Goal: Task Accomplishment & Management: Use online tool/utility

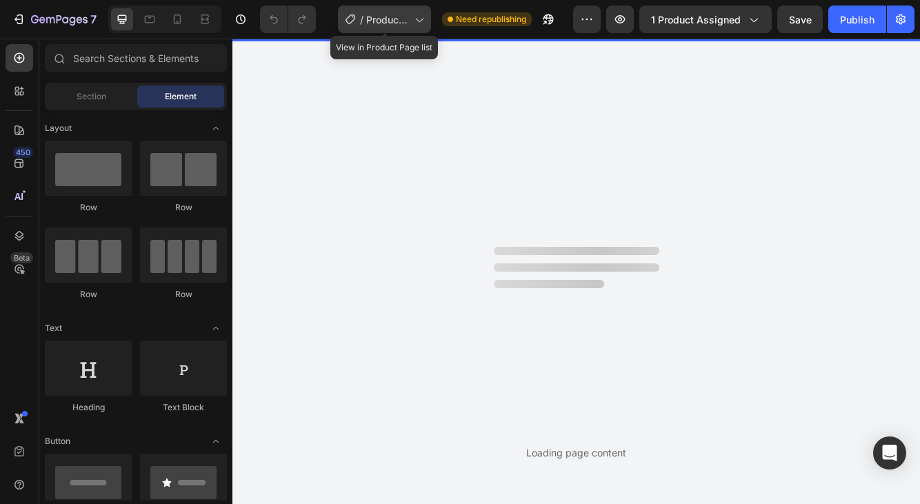
click at [406, 30] on div "/ Product page night cream" at bounding box center [384, 20] width 93 height 28
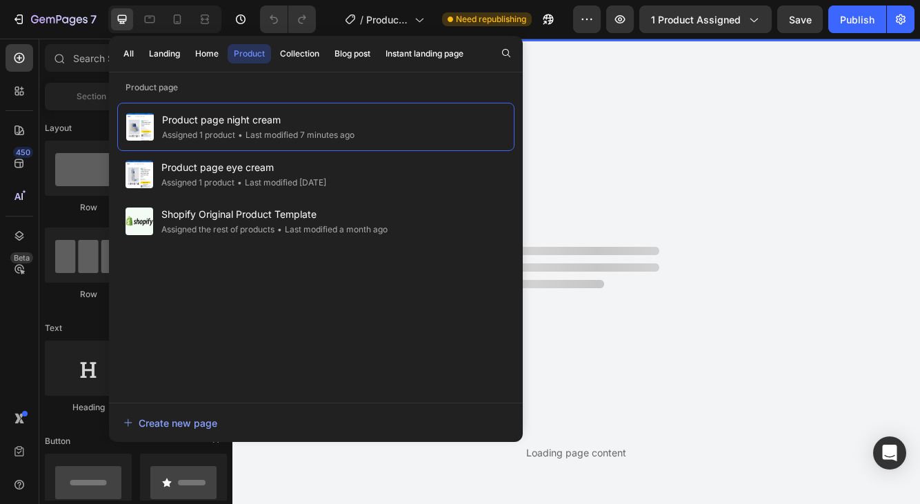
click at [719, 101] on div "Loading page content" at bounding box center [576, 271] width 688 height 465
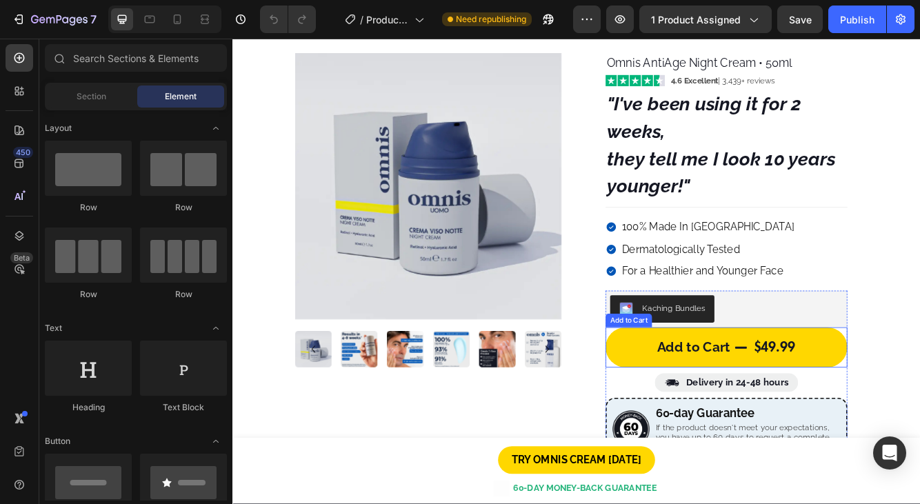
scroll to position [50, 0]
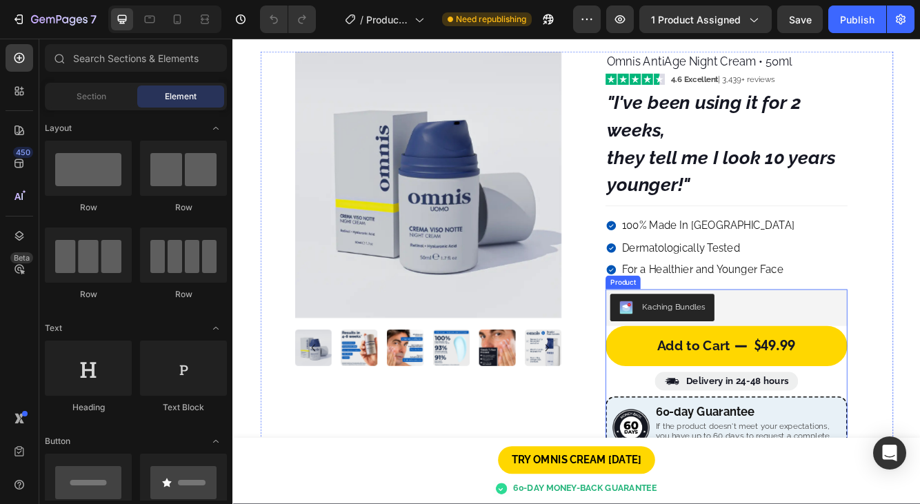
click at [919, 449] on div "Add to Cart $49.99 Add to Cart Image Delivery in 24-48 hours Heading Row Image …" at bounding box center [826, 489] width 291 height 208
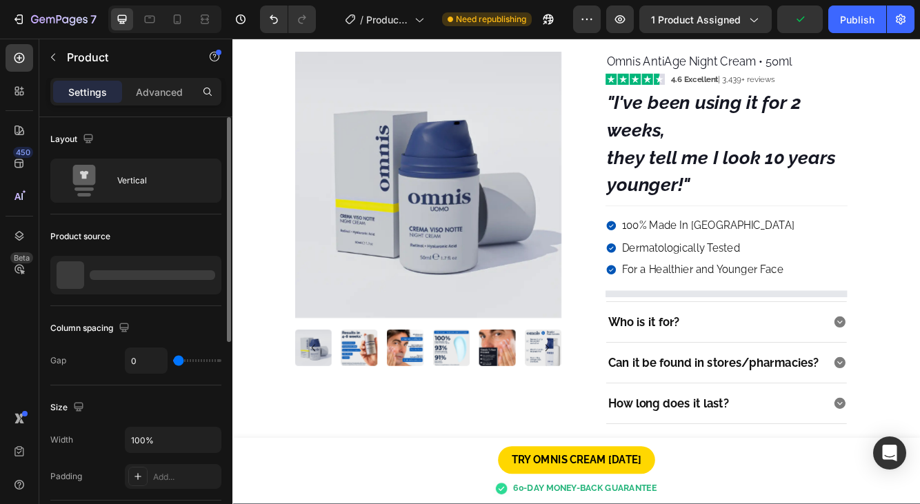
click at [125, 278] on div at bounding box center [153, 275] width 126 height 10
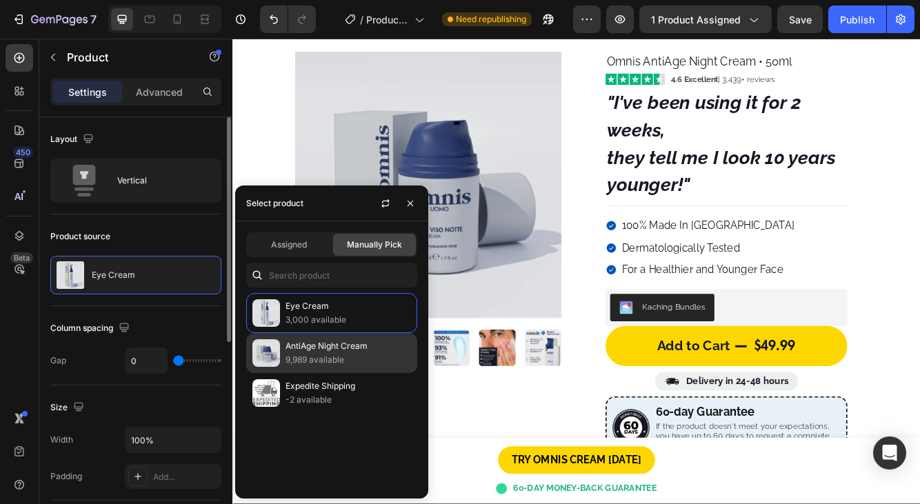
click at [353, 354] on p "9,989 available" at bounding box center [349, 360] width 126 height 14
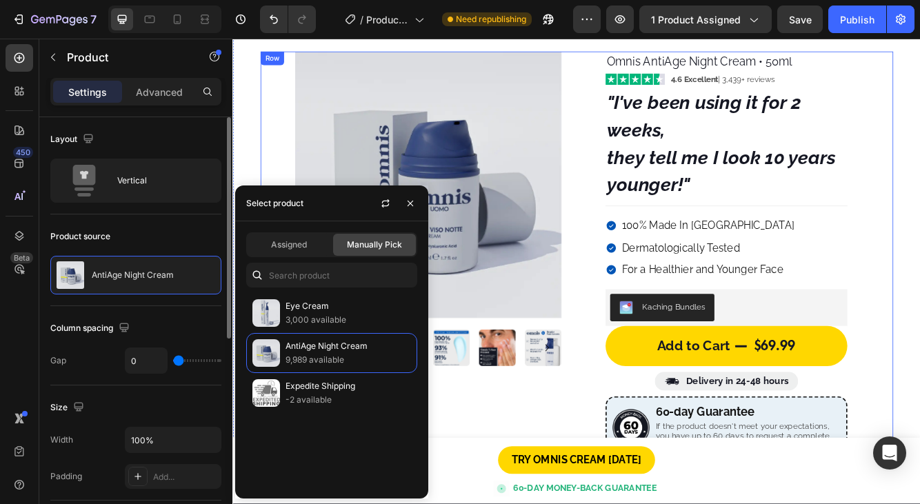
click at [919, 319] on div "Image Image Image Image Image Image Image Image Image Carousel Image Image Imag…" at bounding box center [646, 468] width 761 height 829
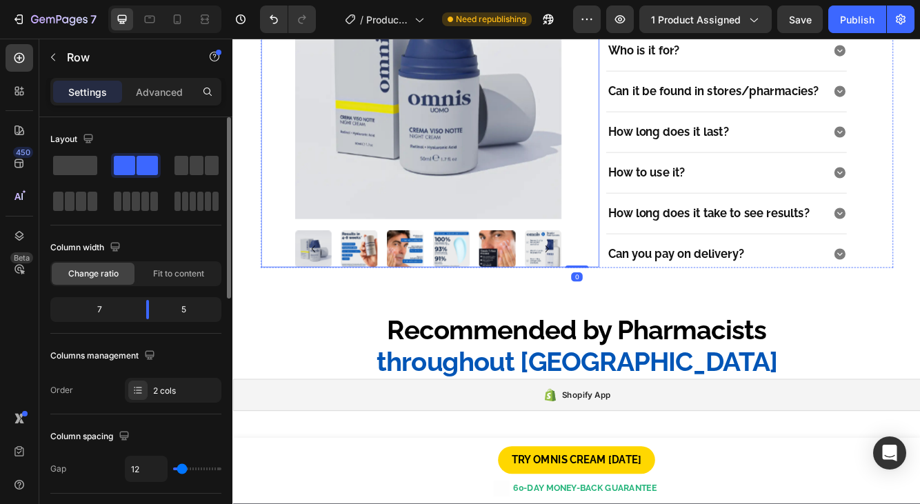
scroll to position [719, 0]
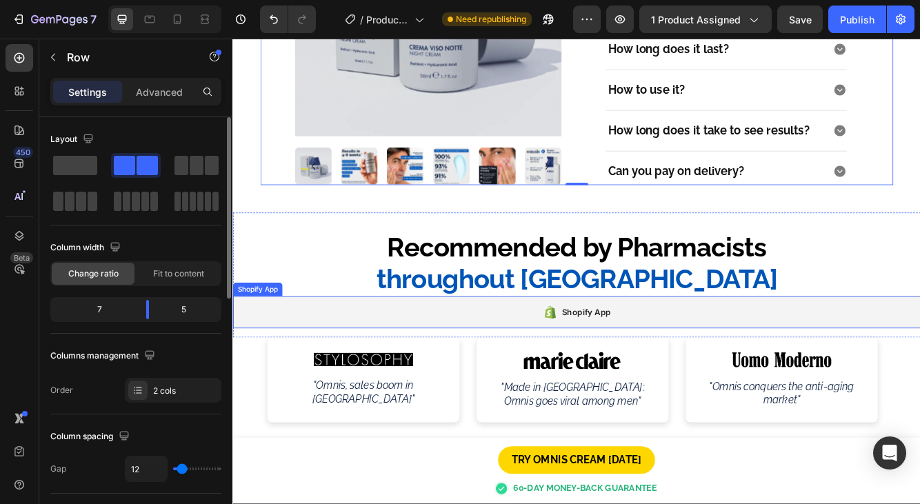
click at [570, 368] on div "Shopify App" at bounding box center [646, 368] width 828 height 39
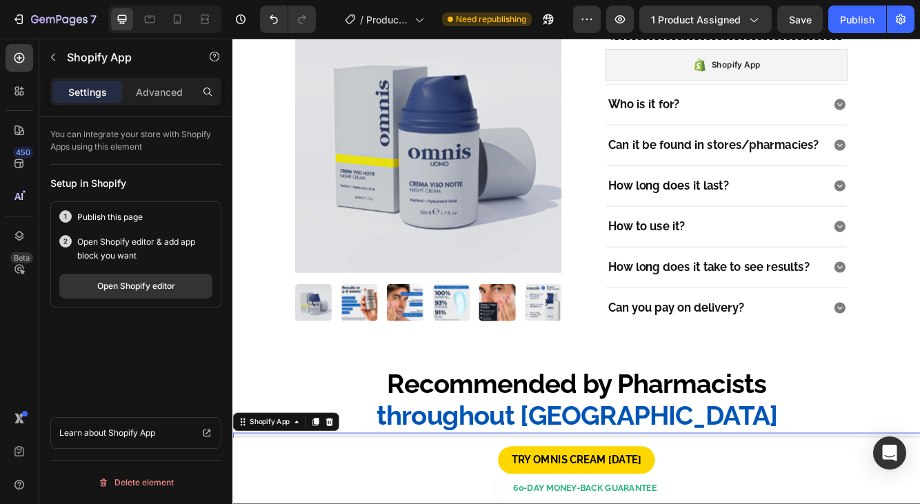
scroll to position [353, 0]
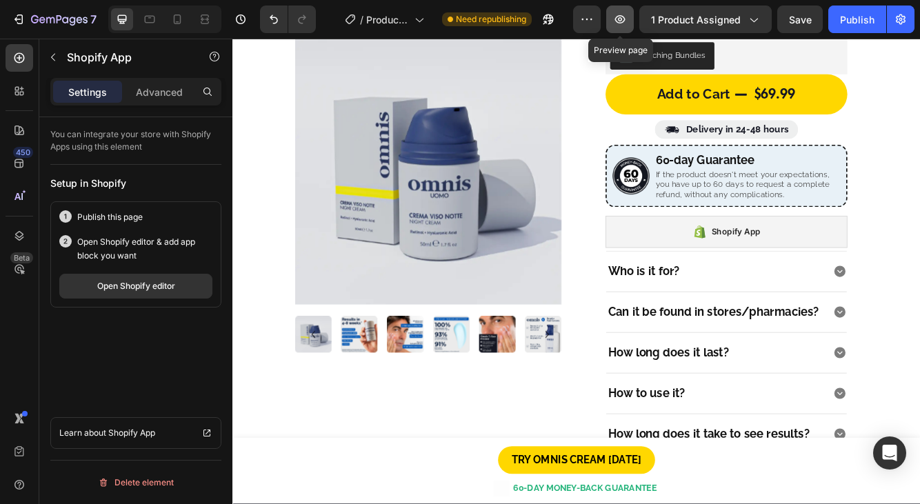
click at [629, 25] on button "button" at bounding box center [620, 20] width 28 height 28
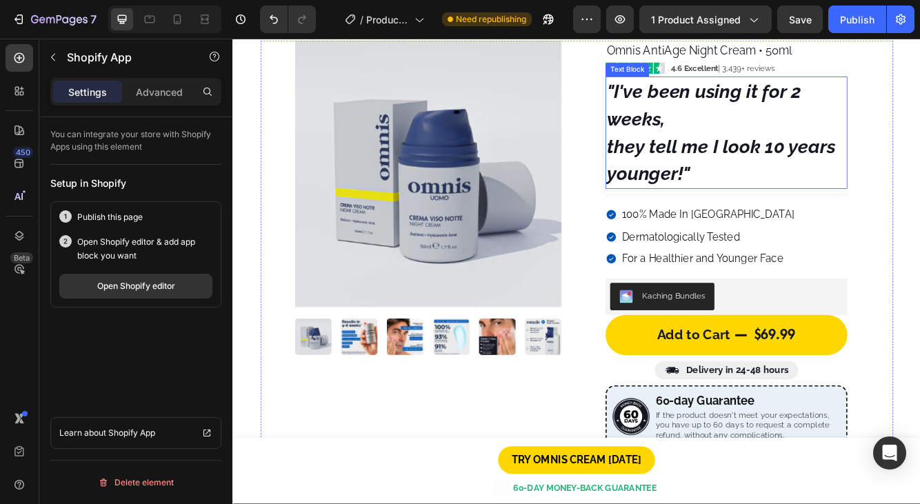
scroll to position [0, 0]
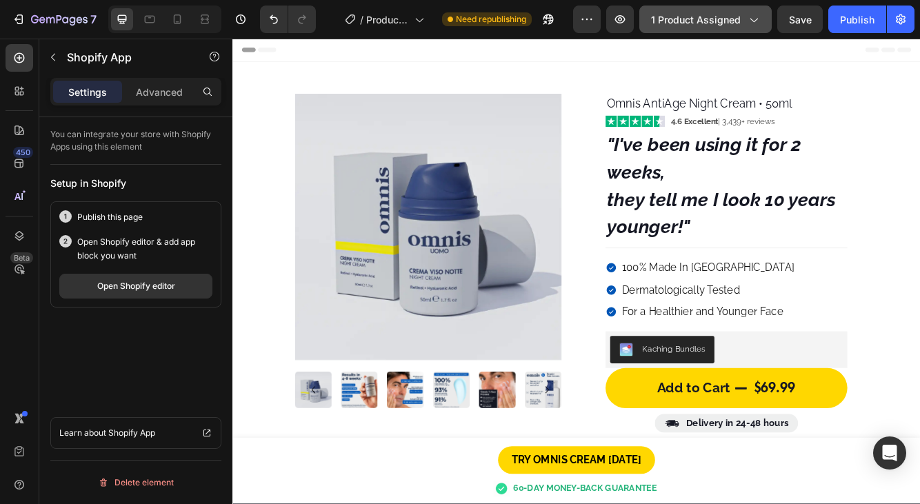
click at [697, 29] on button "1 product assigned" at bounding box center [705, 20] width 132 height 28
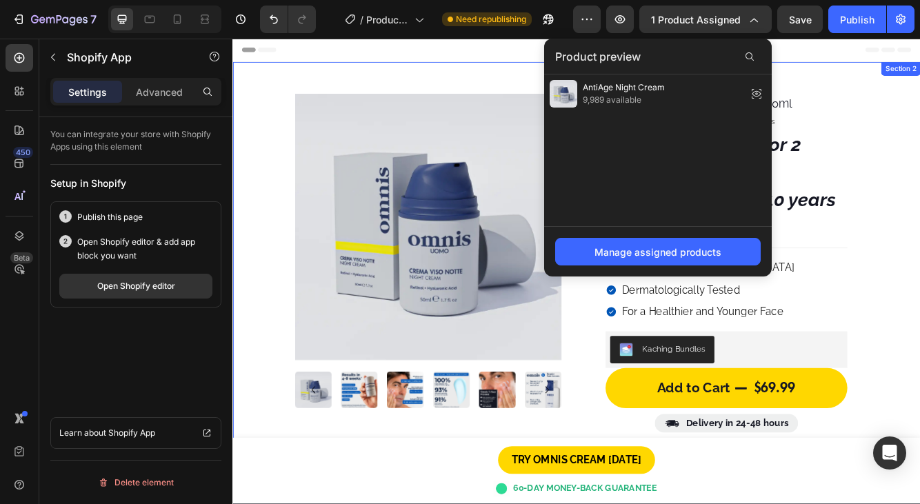
click at [919, 153] on div "Image Image Image Image Image Image Image Image Image Carousel Image Image Imag…" at bounding box center [646, 500] width 828 height 867
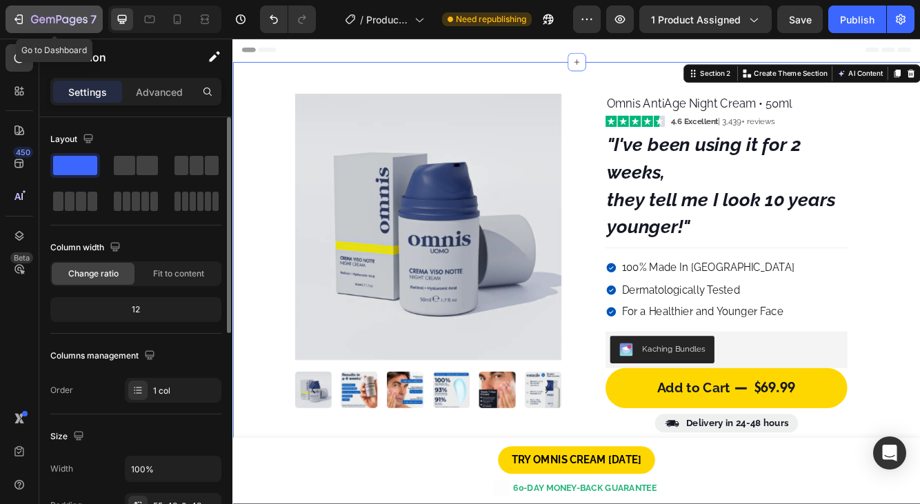
click at [64, 23] on icon "button" at bounding box center [59, 20] width 57 height 12
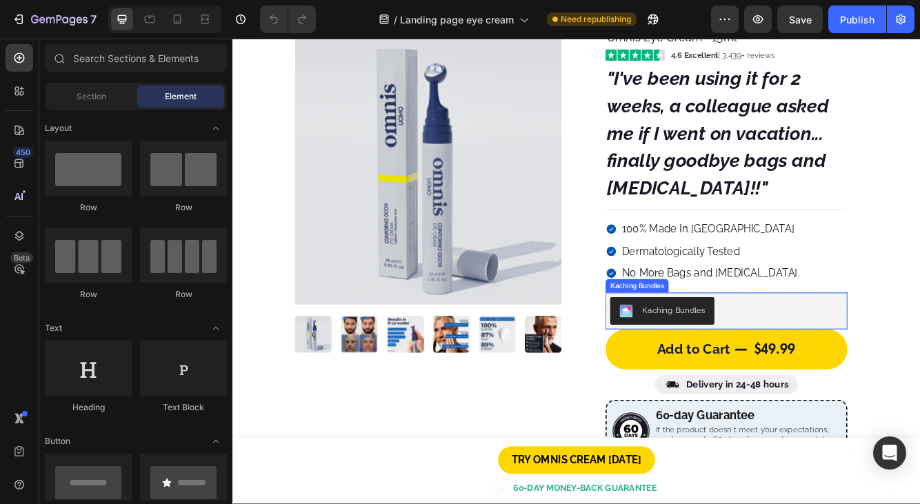
scroll to position [86, 0]
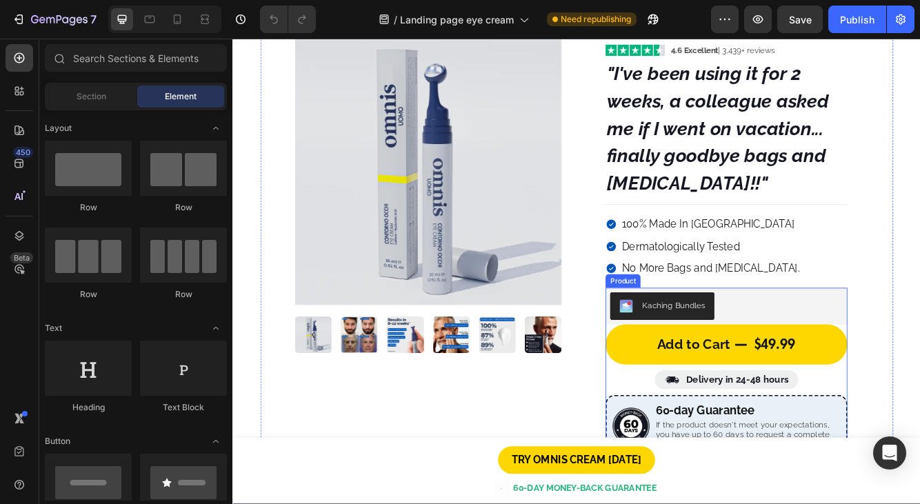
click at [919, 443] on div "Add to Cart $49.99 Add to Cart Image Delivery in 24-48 hours Heading Row Image …" at bounding box center [826, 487] width 291 height 208
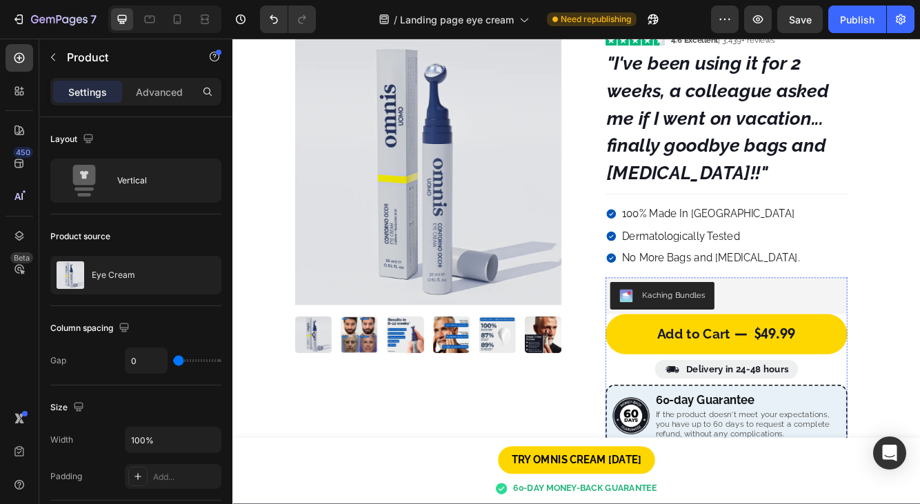
scroll to position [0, 0]
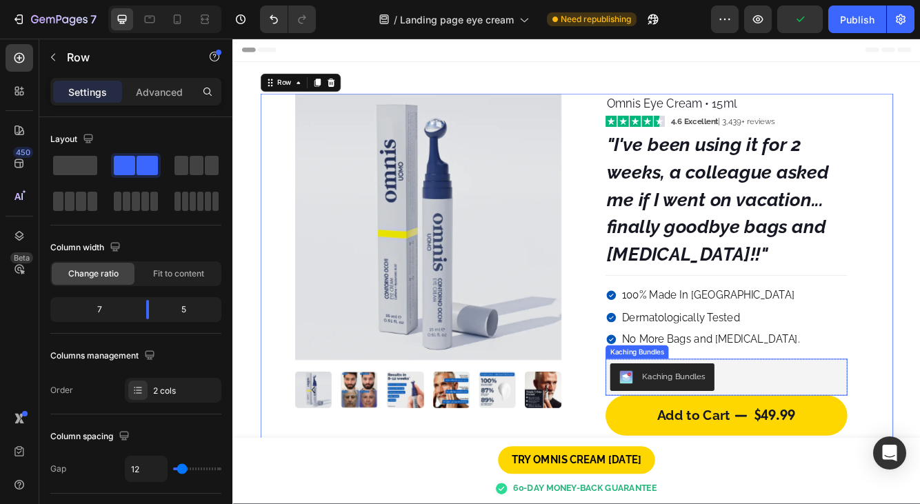
click at [919, 436] on div "Kaching Bundles" at bounding box center [826, 446] width 280 height 33
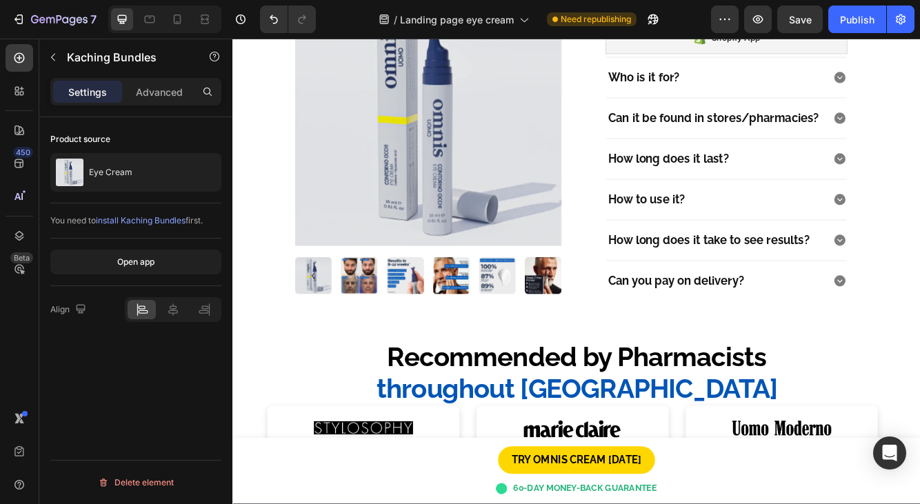
scroll to position [843, 0]
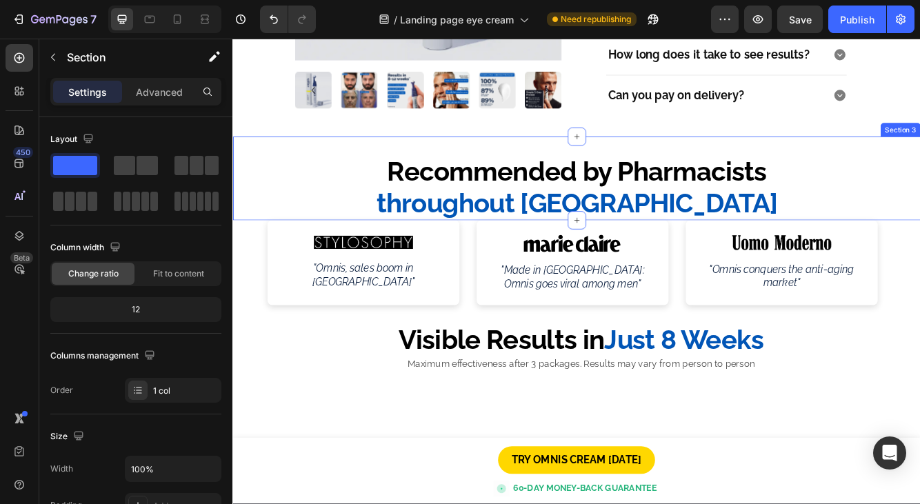
click at [699, 171] on div "Recommended by Pharmacists throughout [GEOGRAPHIC_DATA] Heading" at bounding box center [646, 207] width 828 height 101
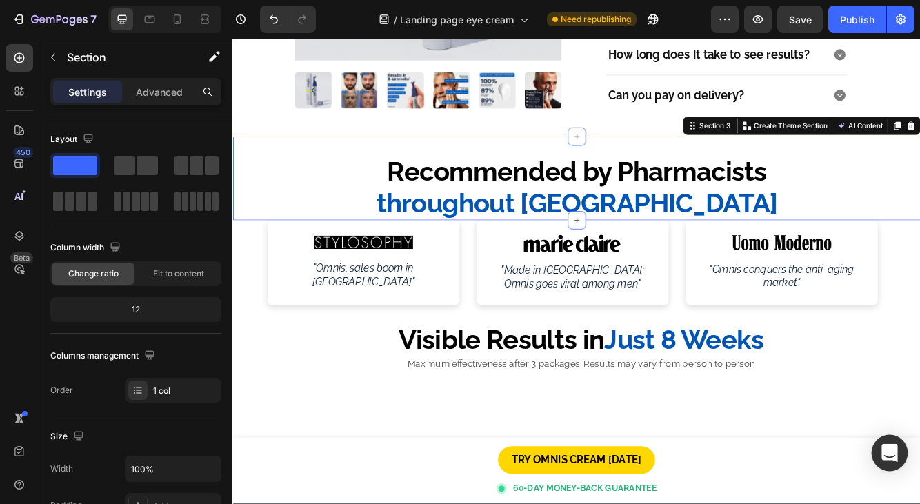
click at [886, 448] on icon "Open Intercom Messenger" at bounding box center [889, 453] width 16 height 18
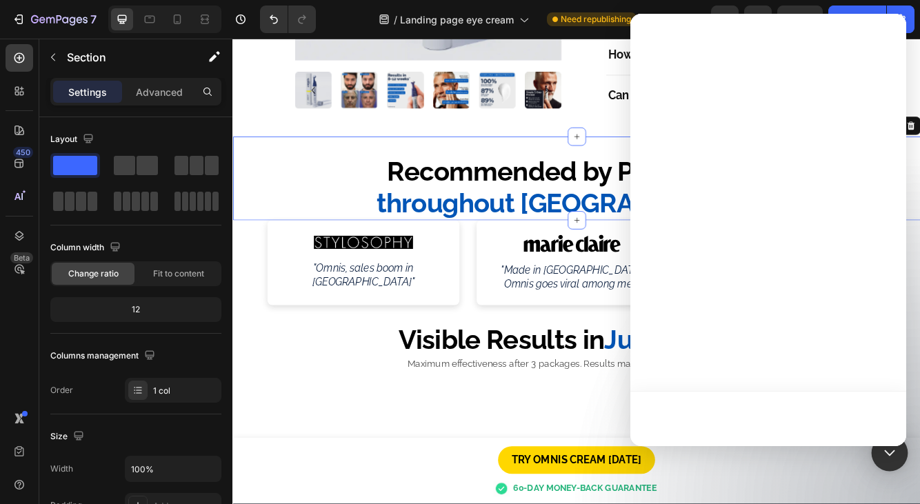
scroll to position [0, 0]
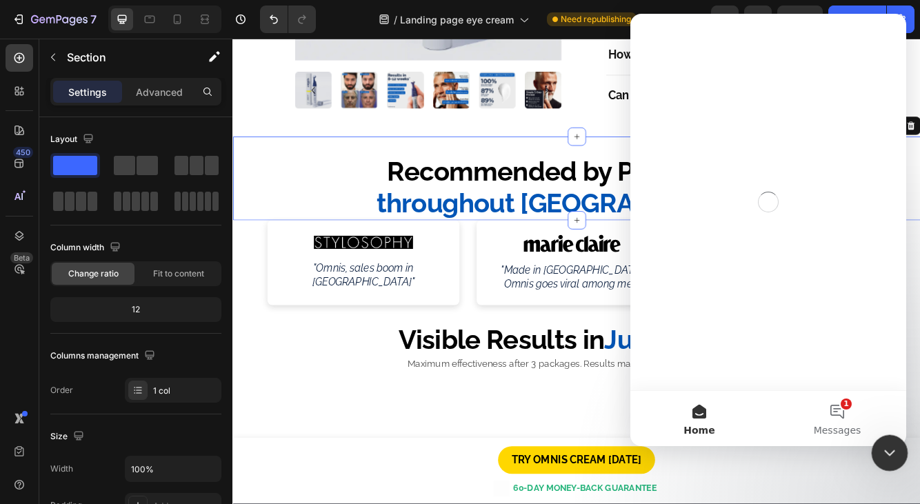
drag, startPoint x: 890, startPoint y: 453, endPoint x: 1601, endPoint y: 908, distance: 844.4
click at [890, 454] on icon "Close Intercom Messenger" at bounding box center [887, 451] width 17 height 17
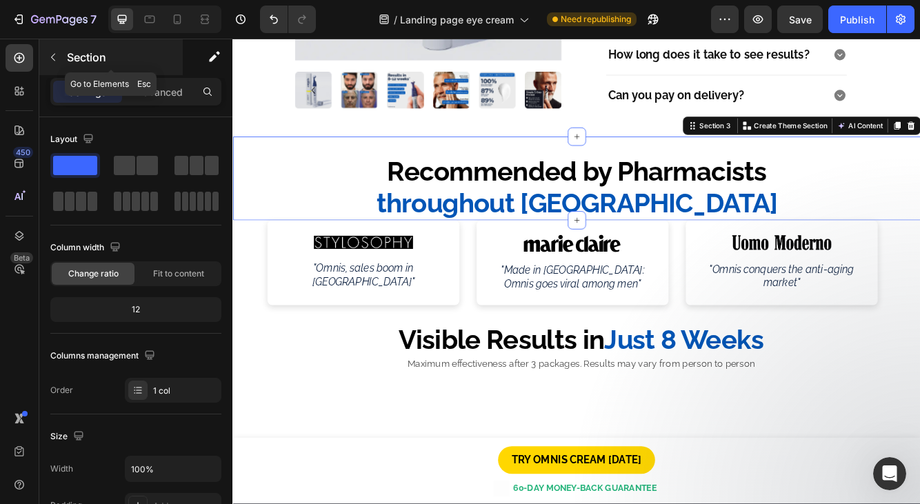
click at [76, 54] on p "Section" at bounding box center [123, 57] width 113 height 17
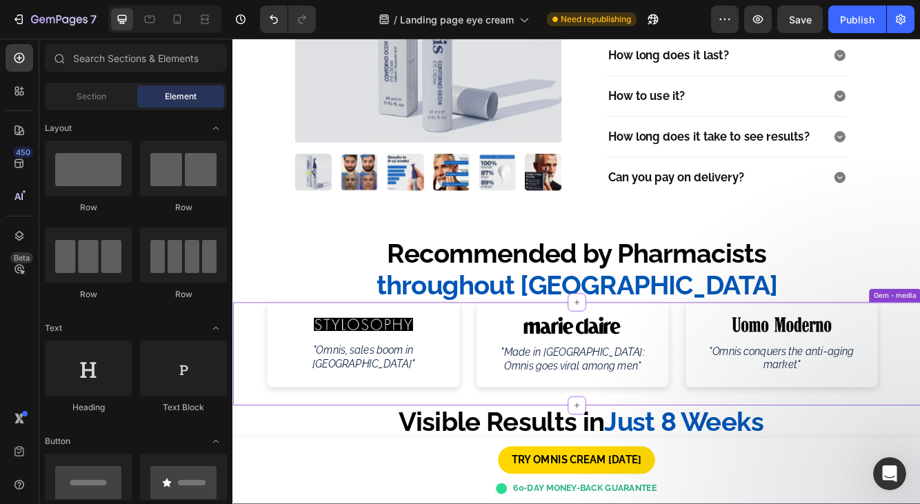
scroll to position [530, 0]
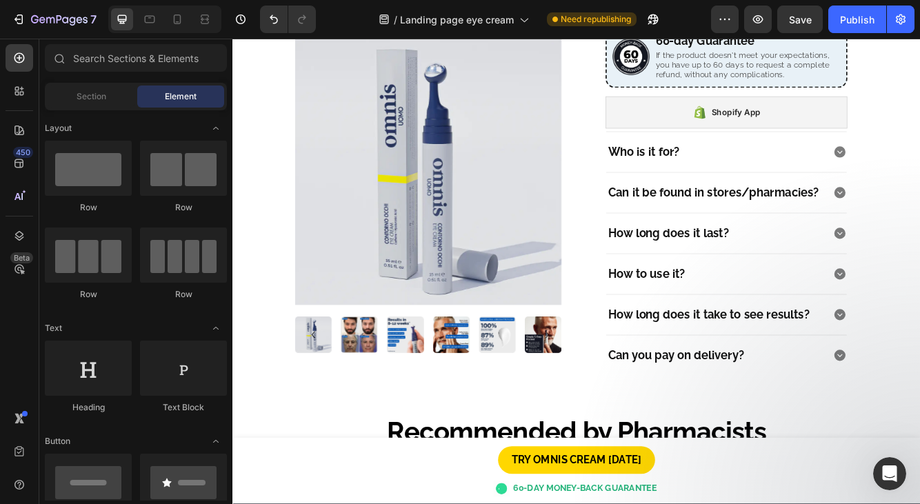
click at [89, 37] on div "7 Version history / Landing page eye cream Need republishing Preview Save Publi…" at bounding box center [460, 19] width 920 height 39
click at [79, 24] on icon "button" at bounding box center [59, 20] width 57 height 12
